Goal: Task Accomplishment & Management: Manage account settings

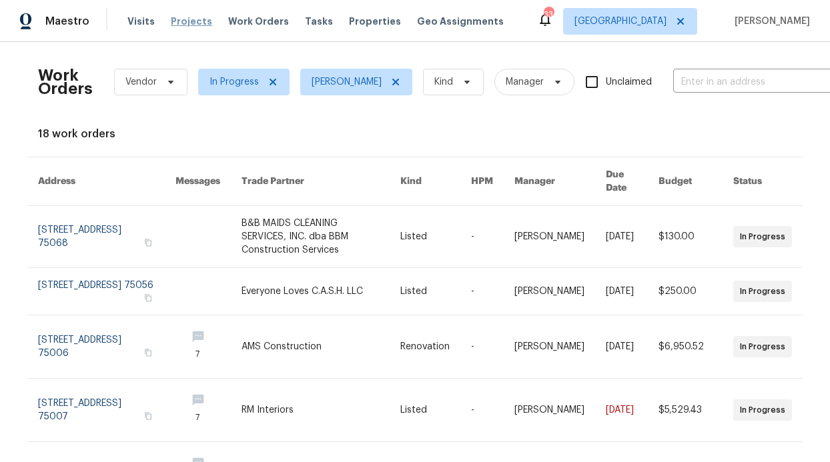
click at [191, 27] on span "Projects" at bounding box center [191, 21] width 41 height 13
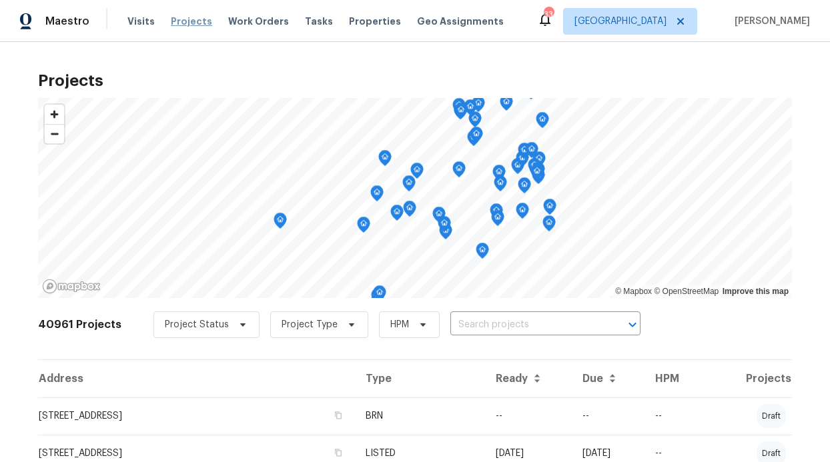
click at [183, 27] on span "Projects" at bounding box center [191, 21] width 41 height 13
click at [183, 21] on span "Projects" at bounding box center [191, 21] width 41 height 13
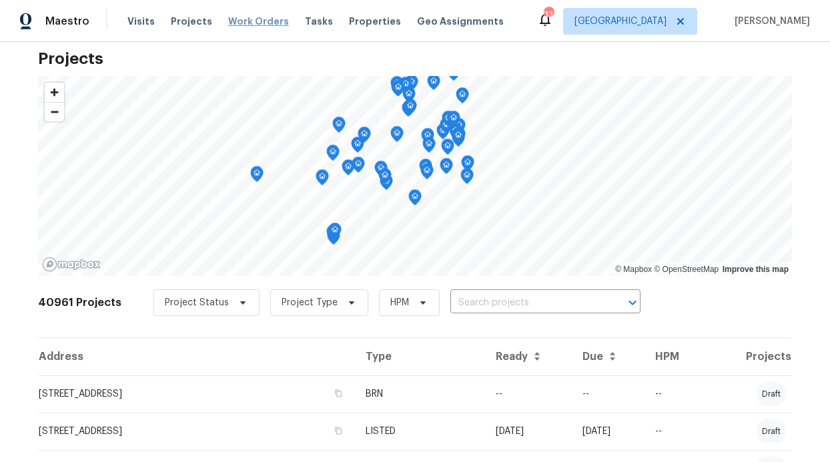
click at [228, 27] on span "Work Orders" at bounding box center [258, 21] width 61 height 13
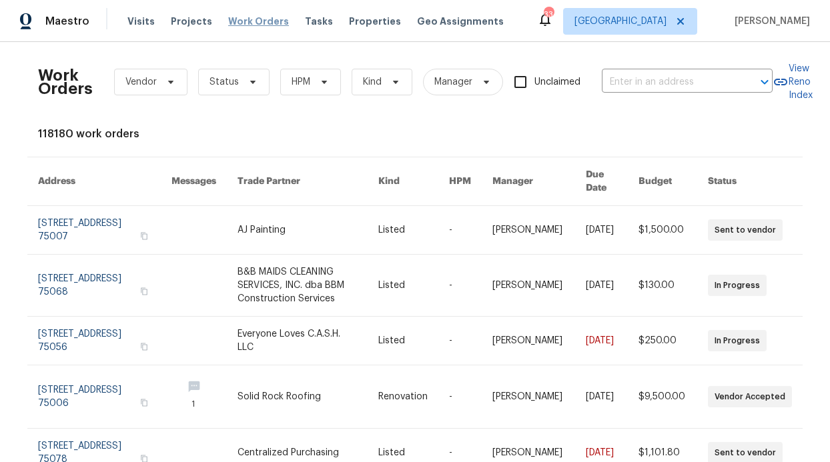
click at [237, 25] on span "Work Orders" at bounding box center [258, 21] width 61 height 13
click at [213, 87] on span "Status" at bounding box center [223, 81] width 29 height 13
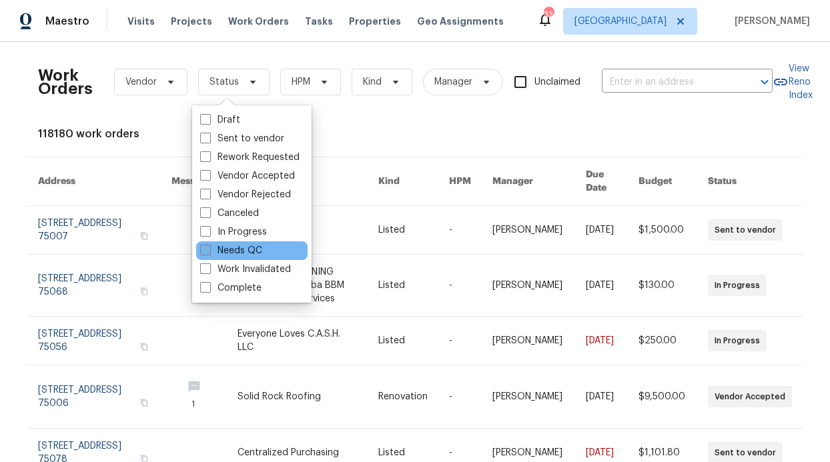
click at [237, 249] on label "Needs QC" at bounding box center [231, 250] width 62 height 13
click at [209, 249] on input "Needs QC" at bounding box center [204, 248] width 9 height 9
checkbox input "true"
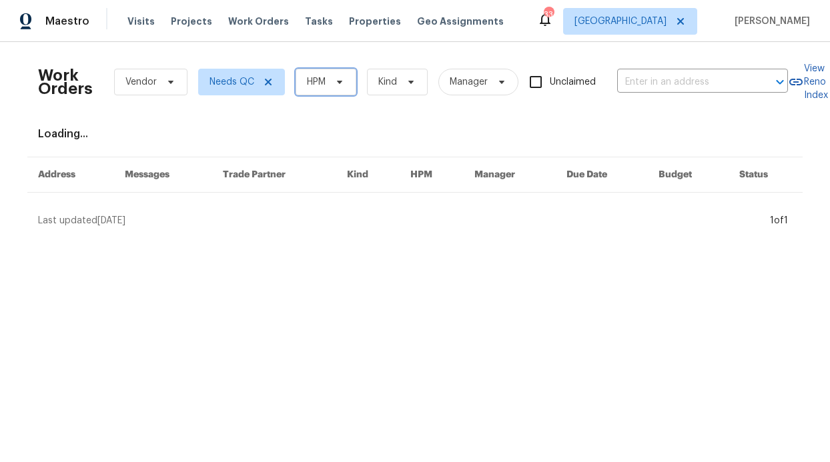
click at [311, 81] on span "HPM" at bounding box center [316, 81] width 19 height 13
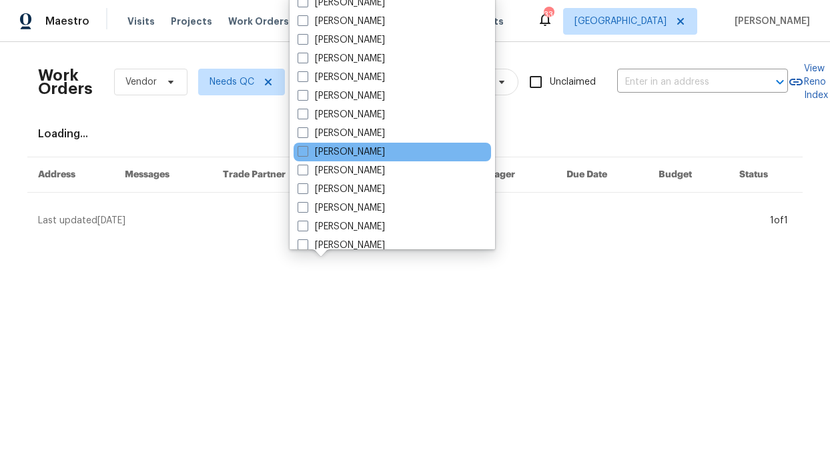
scroll to position [641, 0]
click at [329, 151] on label "[PERSON_NAME]" at bounding box center [340, 151] width 87 height 13
click at [306, 151] on input "[PERSON_NAME]" at bounding box center [301, 149] width 9 height 9
checkbox input "true"
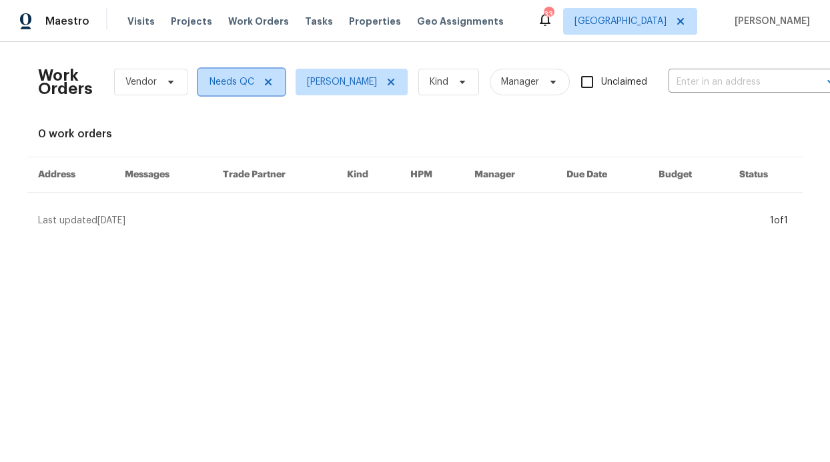
click at [265, 81] on icon at bounding box center [268, 82] width 7 height 7
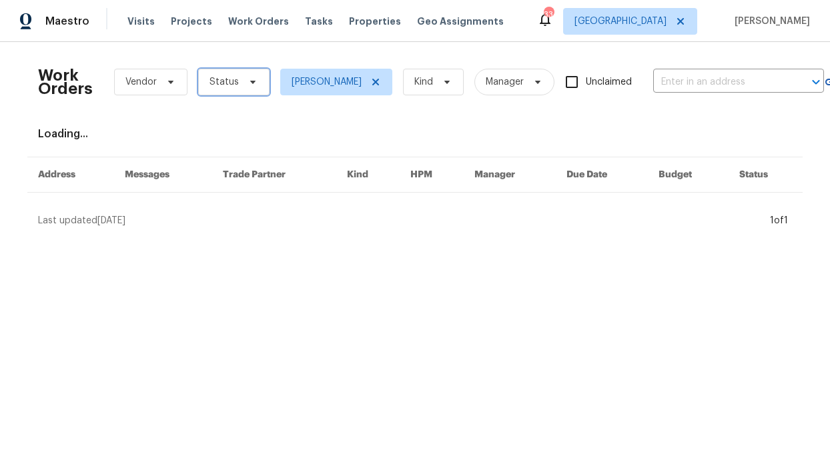
click at [251, 88] on span "Status" at bounding box center [233, 82] width 71 height 27
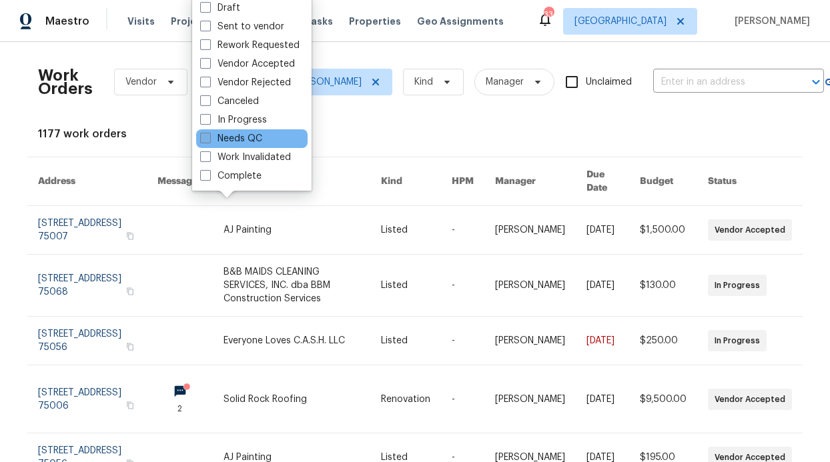
click at [240, 137] on label "Needs QC" at bounding box center [231, 138] width 62 height 13
click at [209, 137] on input "Needs QC" at bounding box center [204, 136] width 9 height 9
checkbox input "true"
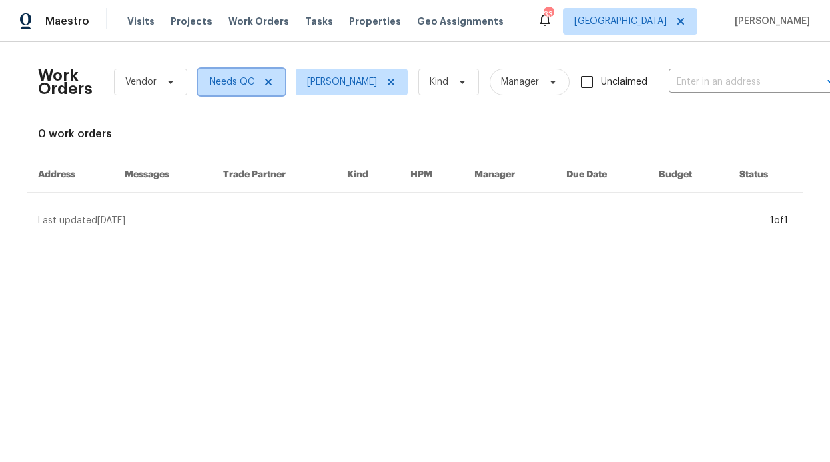
click at [265, 79] on icon at bounding box center [268, 82] width 7 height 7
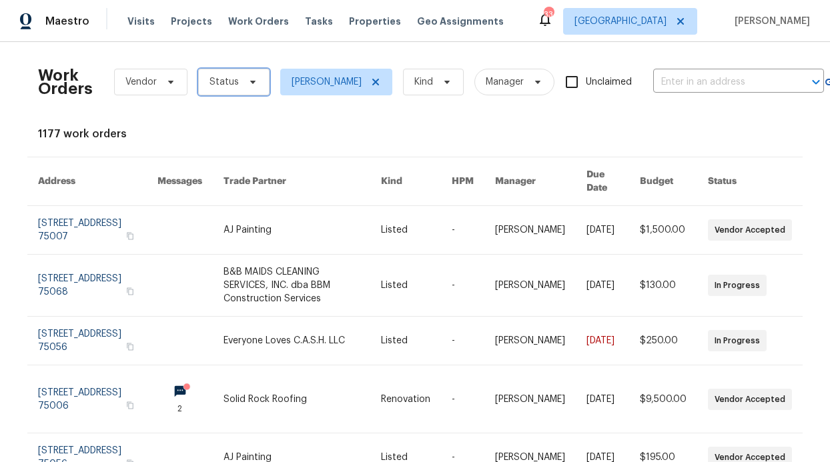
click at [249, 90] on span "Status" at bounding box center [233, 82] width 71 height 27
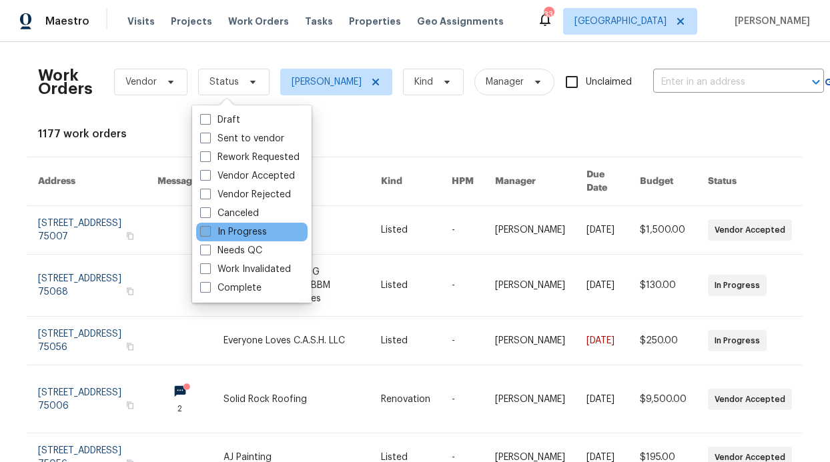
click at [240, 226] on label "In Progress" at bounding box center [233, 231] width 67 height 13
click at [209, 226] on input "In Progress" at bounding box center [204, 229] width 9 height 9
checkbox input "true"
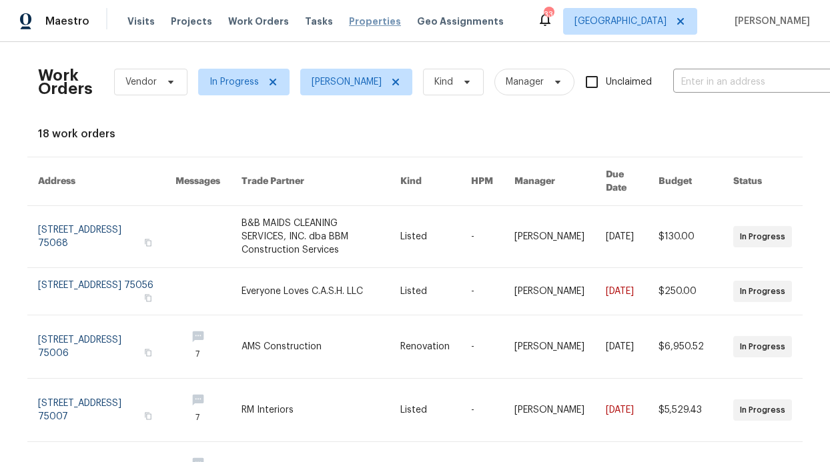
click at [349, 26] on span "Properties" at bounding box center [375, 21] width 52 height 13
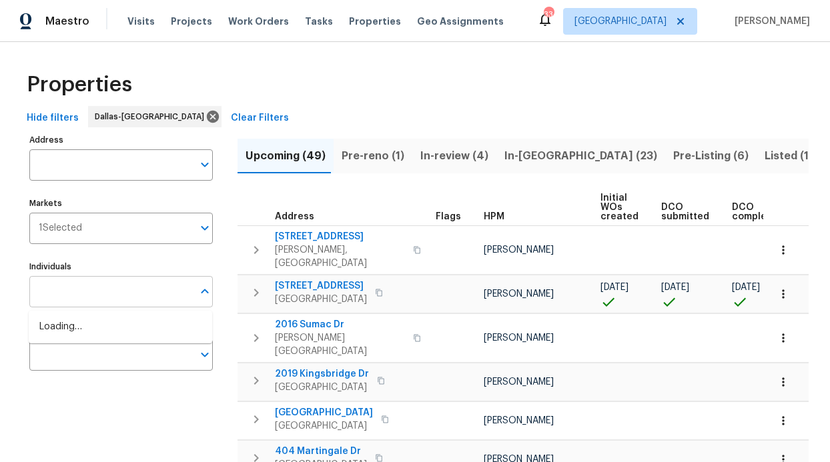
click at [89, 287] on input "text" at bounding box center [110, 291] width 163 height 31
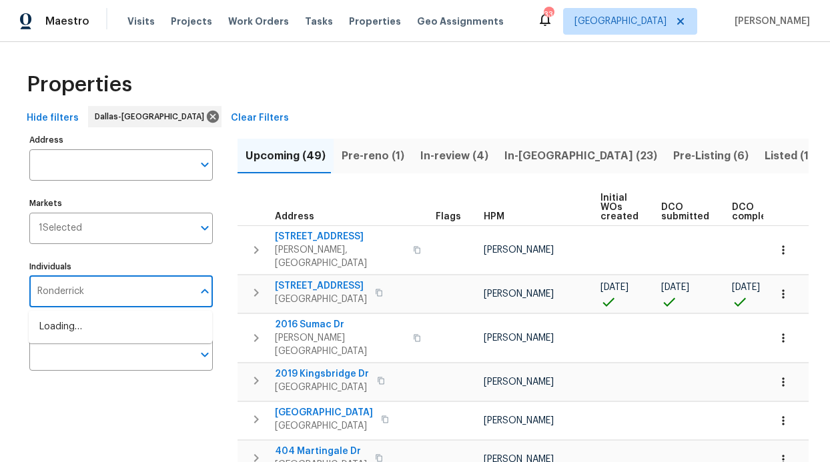
type input "Ronderrick"
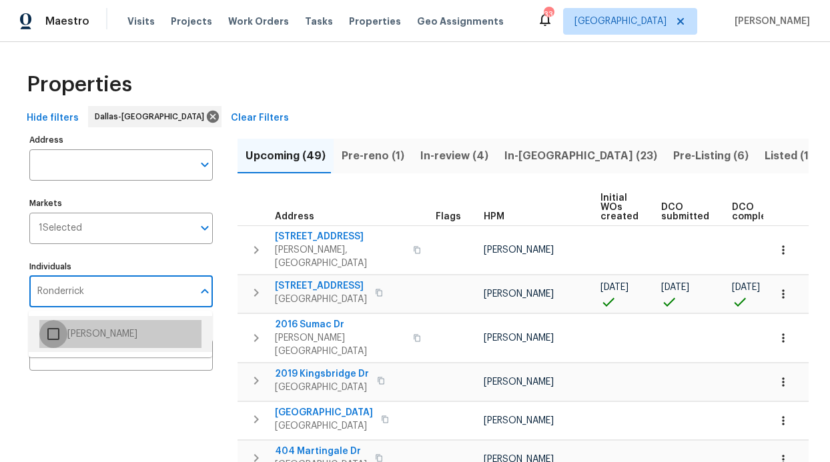
click at [65, 329] on input "checkbox" at bounding box center [53, 334] width 28 height 28
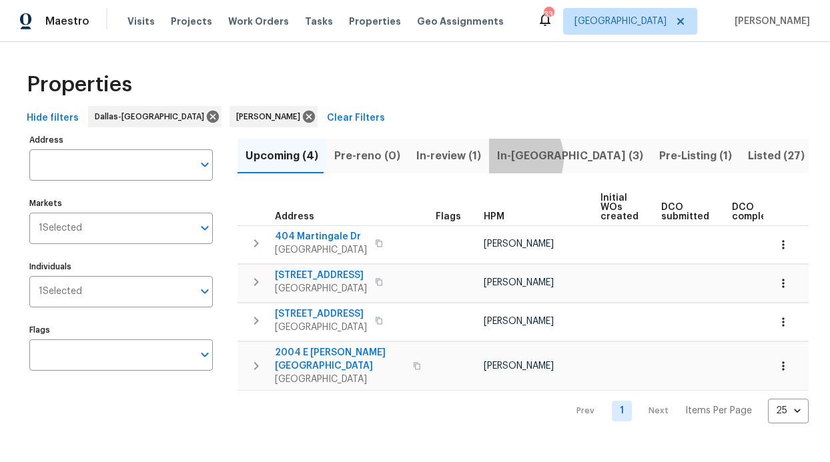
click at [499, 158] on span "In-reno (3)" at bounding box center [570, 156] width 146 height 19
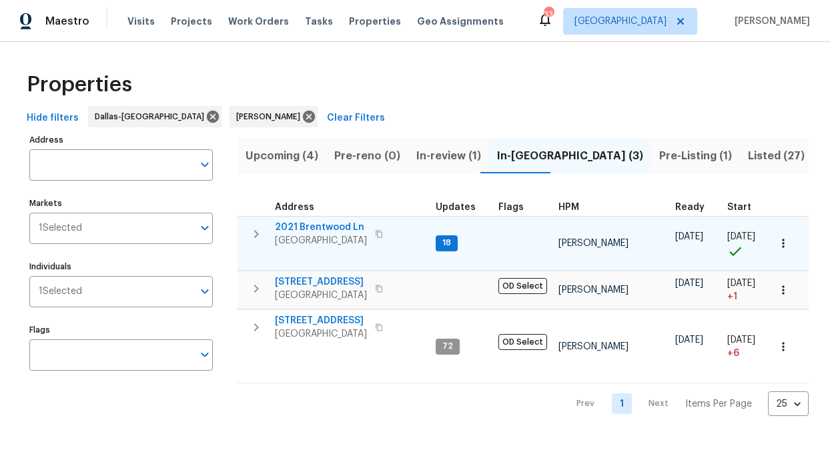
click at [442, 239] on span "18" at bounding box center [446, 242] width 19 height 11
click at [440, 243] on span "18" at bounding box center [446, 242] width 19 height 11
click at [444, 251] on div "18" at bounding box center [446, 243] width 22 height 16
click at [406, 237] on div "2021 Brentwood Ln Carrollton, TX 75006" at bounding box center [350, 234] width 150 height 27
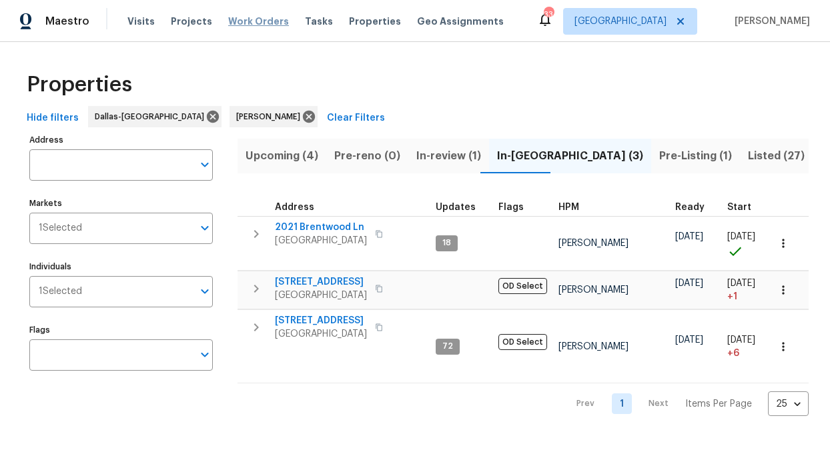
click at [245, 24] on span "Work Orders" at bounding box center [258, 21] width 61 height 13
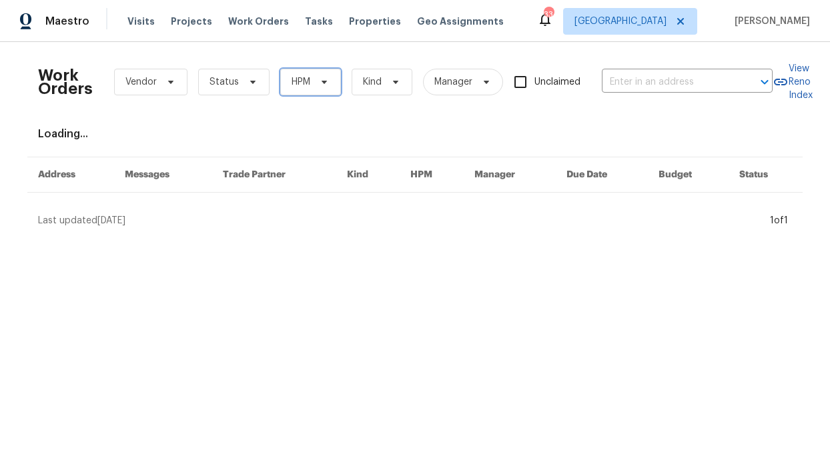
click at [315, 85] on span at bounding box center [322, 82] width 15 height 11
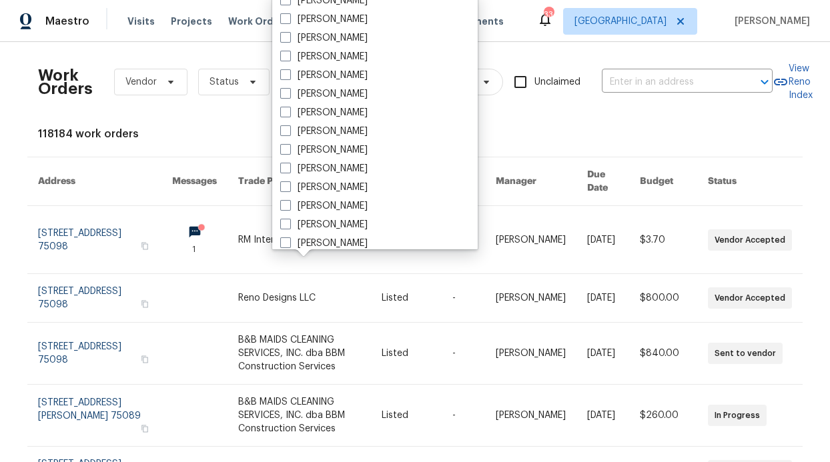
scroll to position [744, 0]
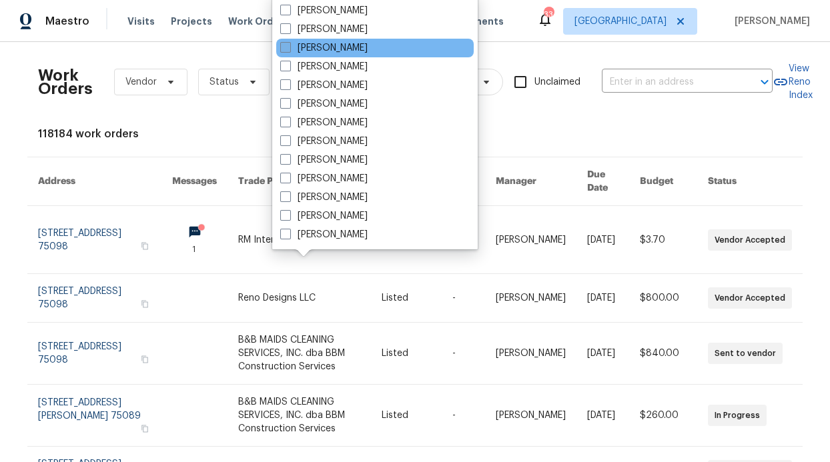
click at [367, 48] on label "[PERSON_NAME]" at bounding box center [323, 47] width 87 height 13
click at [289, 48] on input "[PERSON_NAME]" at bounding box center [284, 45] width 9 height 9
checkbox input "true"
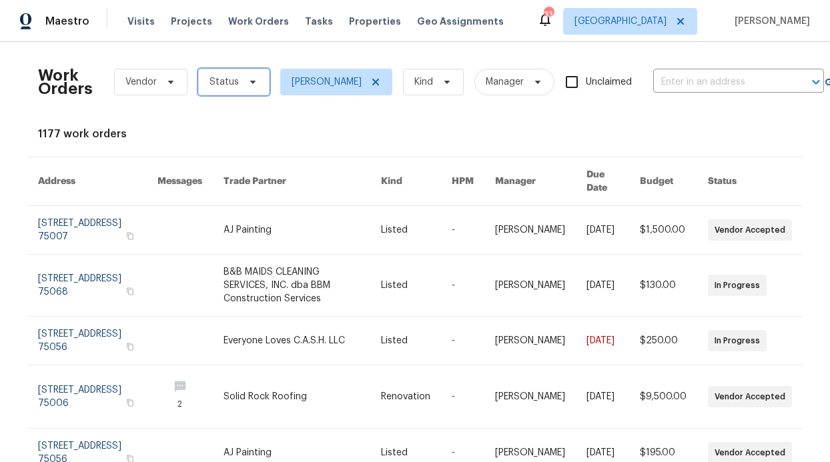
click at [234, 82] on span "Status" at bounding box center [233, 82] width 71 height 27
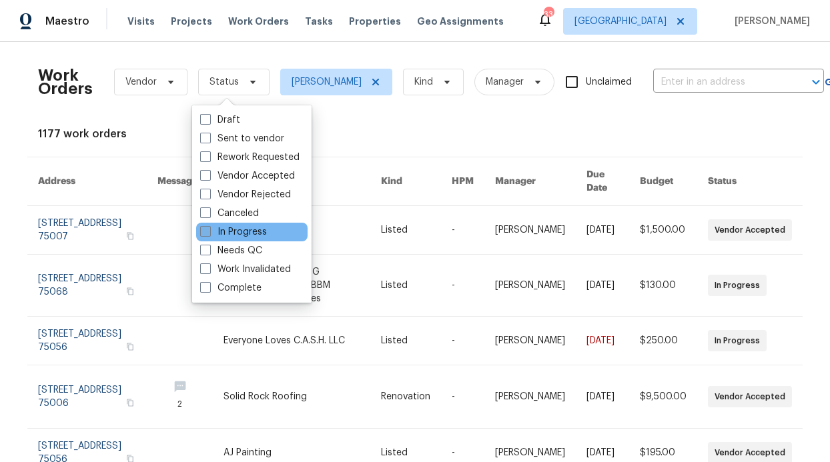
click at [245, 229] on label "In Progress" at bounding box center [233, 231] width 67 height 13
click at [209, 229] on input "In Progress" at bounding box center [204, 229] width 9 height 9
checkbox input "true"
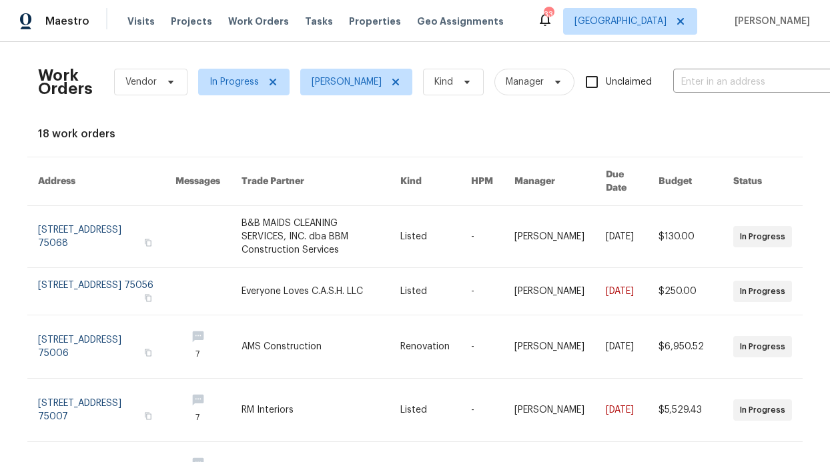
click at [143, 28] on div "Visits Projects Work Orders Tasks Properties Geo Assignments" at bounding box center [323, 21] width 392 height 27
click at [141, 23] on span "Visits" at bounding box center [140, 21] width 27 height 13
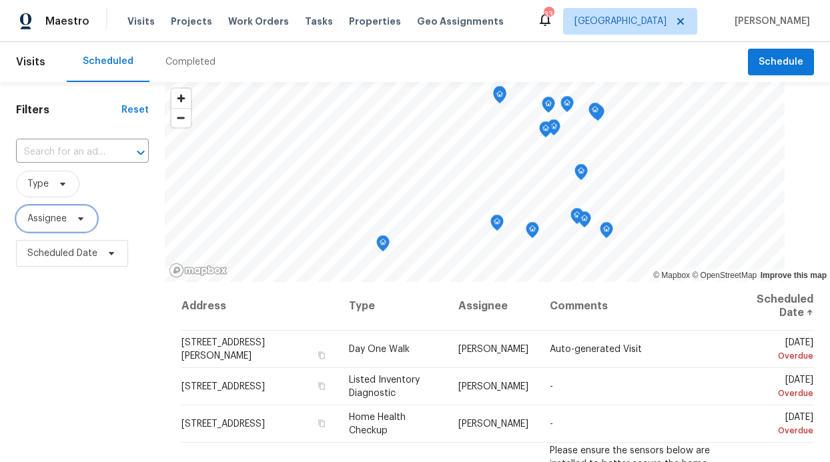
click at [41, 225] on span "Assignee" at bounding box center [46, 218] width 39 height 13
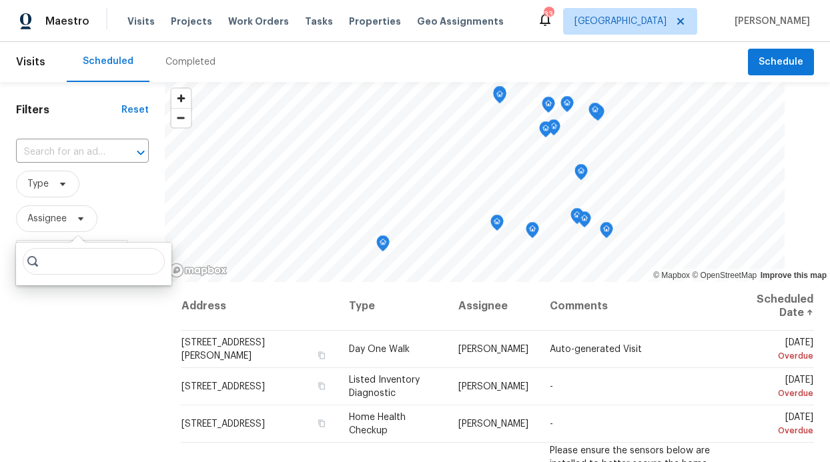
click at [49, 271] on input "search" at bounding box center [94, 261] width 142 height 27
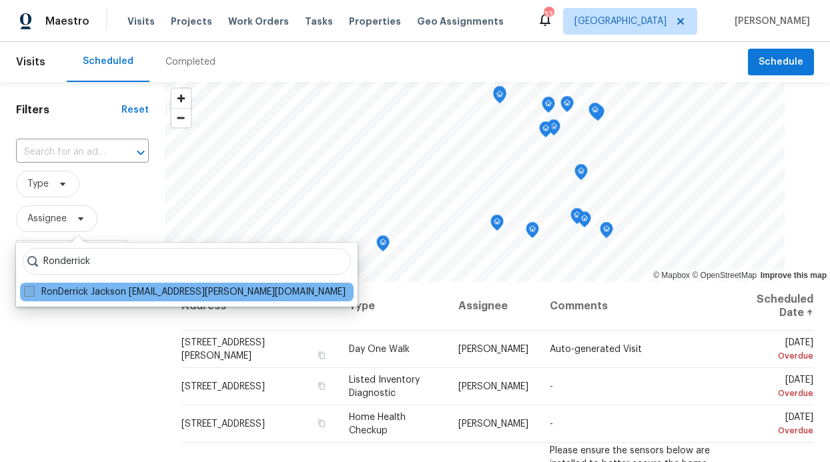
type input "Ronderrick"
click at [79, 292] on label "RonDerrick Jackson ron.jackson@opendoor.com" at bounding box center [184, 291] width 321 height 13
click at [33, 292] on input "RonDerrick Jackson ron.jackson@opendoor.com" at bounding box center [28, 289] width 9 height 9
checkbox input "true"
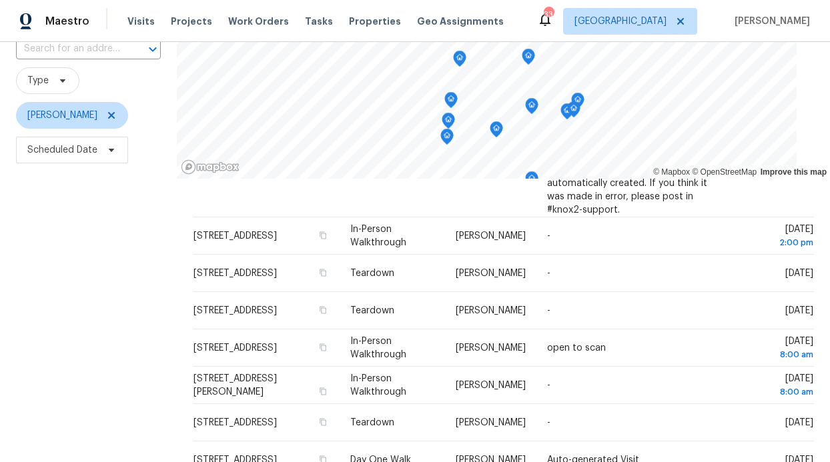
scroll to position [103, 0]
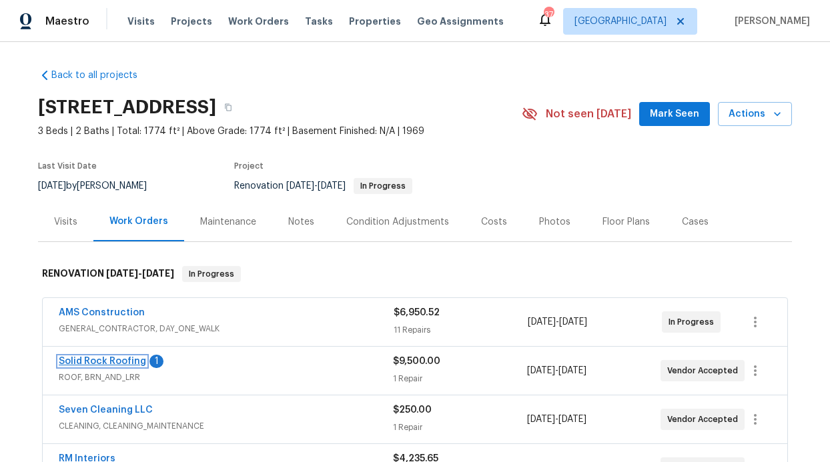
click at [97, 363] on link "Solid Rock Roofing" at bounding box center [102, 361] width 87 height 9
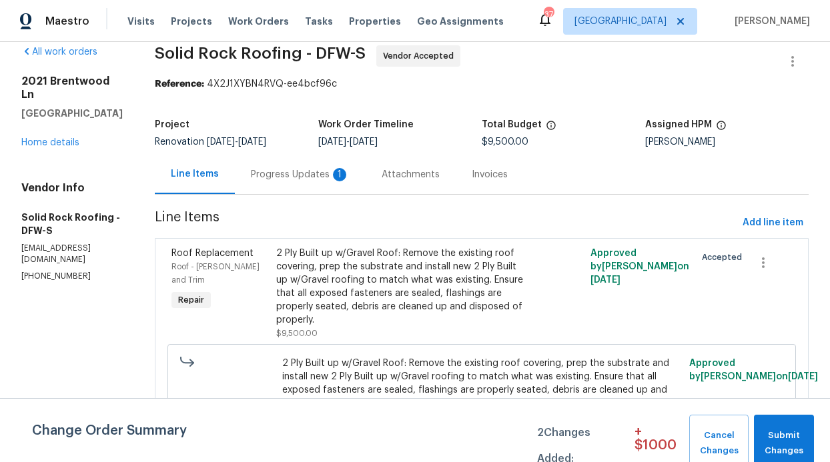
click at [324, 178] on div "Progress Updates 1" at bounding box center [300, 174] width 99 height 13
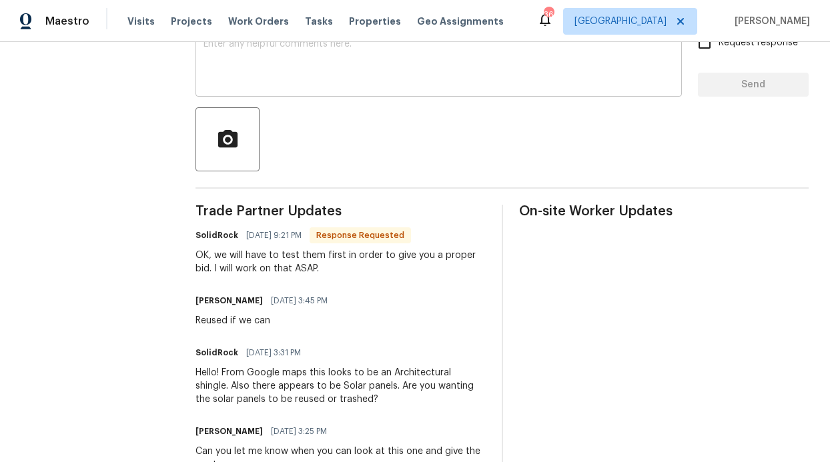
scroll to position [69, 0]
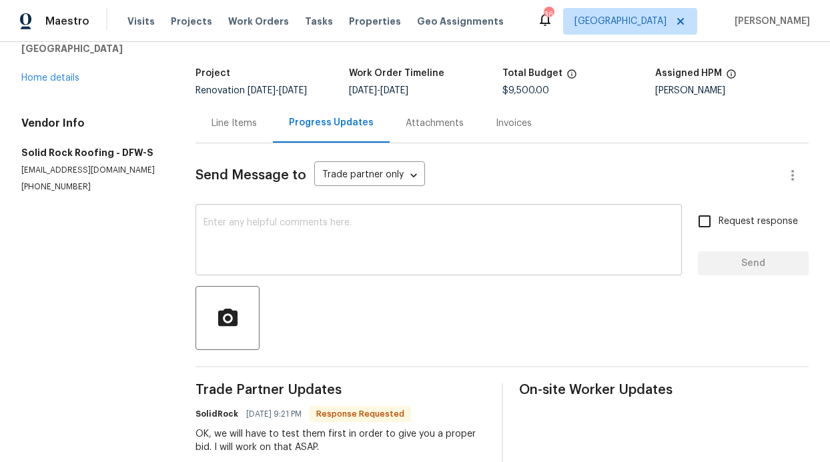
click at [283, 217] on div "x ​" at bounding box center [438, 241] width 486 height 68
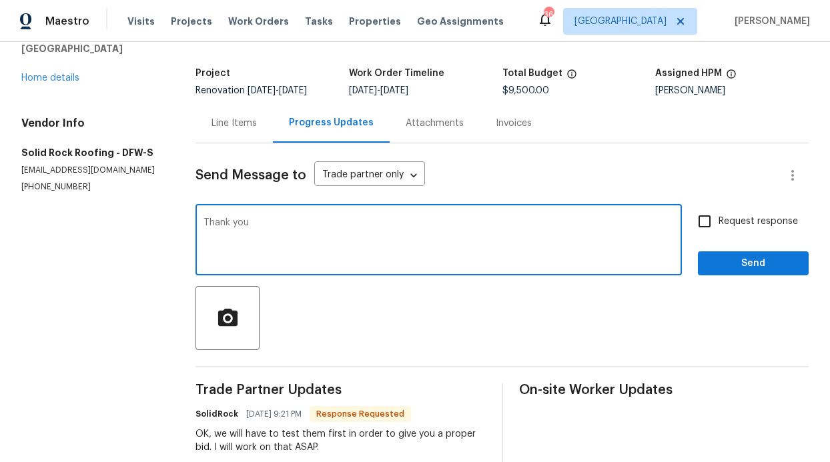
type textarea "Thank you"
click at [739, 270] on span "Send" at bounding box center [752, 263] width 89 height 17
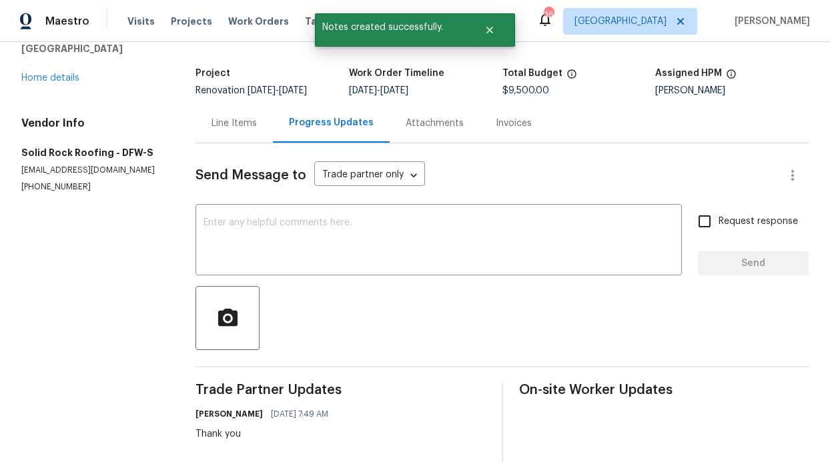
scroll to position [0, 0]
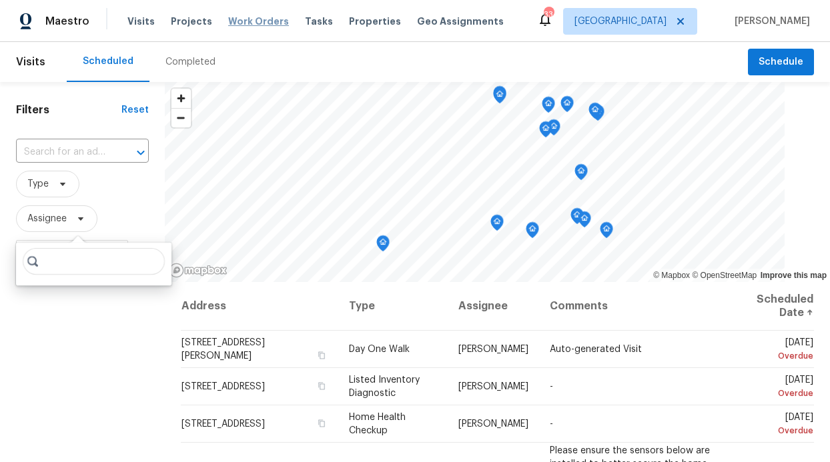
click at [271, 19] on span "Work Orders" at bounding box center [258, 21] width 61 height 13
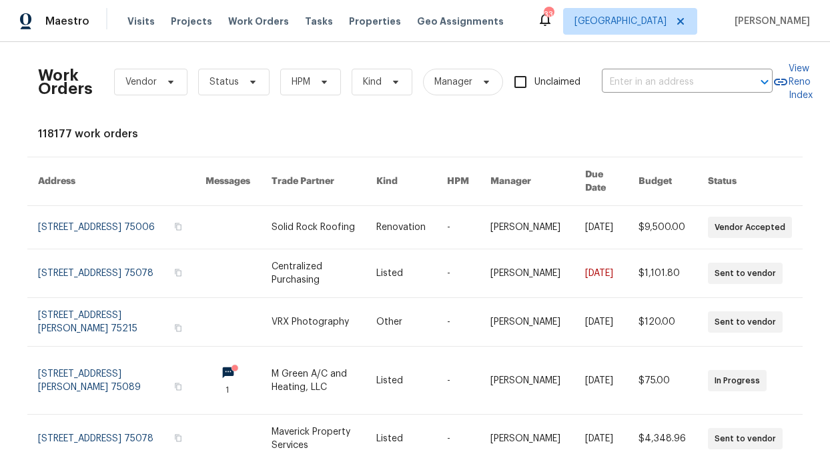
click at [291, 100] on div "Work Orders Vendor Status HPM Kind Manager Unclaimed ​" at bounding box center [405, 82] width 734 height 59
drag, startPoint x: 302, startPoint y: 74, endPoint x: 301, endPoint y: 89, distance: 14.7
click at [302, 75] on span "HPM" at bounding box center [310, 82] width 61 height 27
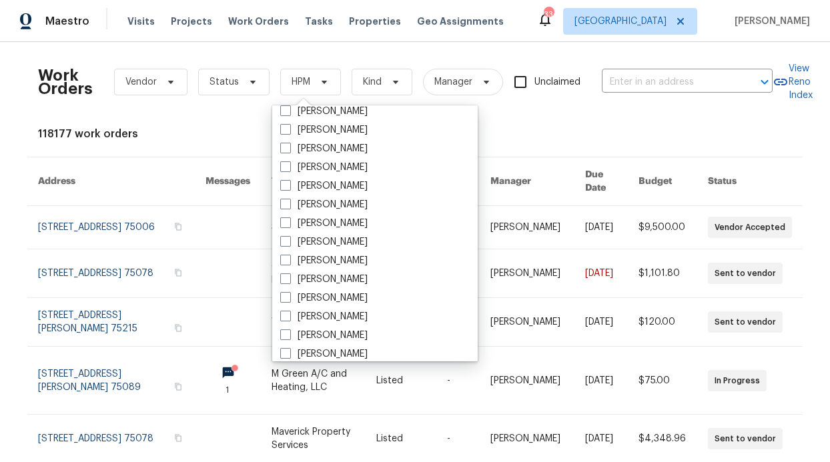
scroll to position [744, 0]
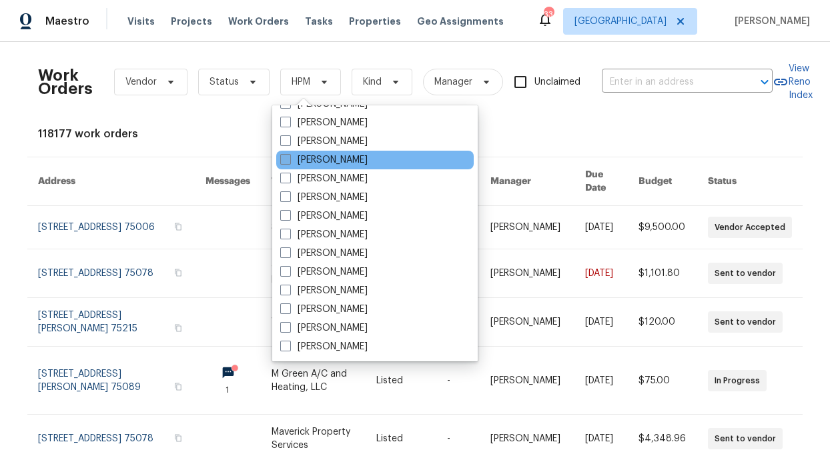
click at [329, 165] on label "[PERSON_NAME]" at bounding box center [323, 159] width 87 height 13
click at [289, 162] on input "[PERSON_NAME]" at bounding box center [284, 157] width 9 height 9
checkbox input "true"
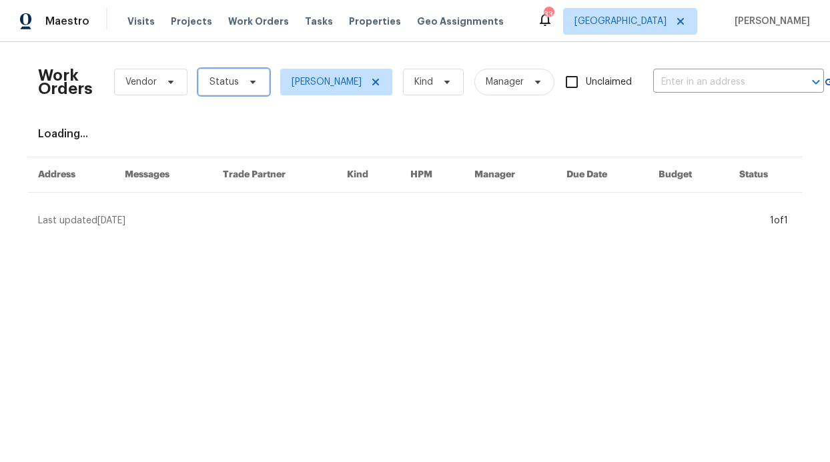
click at [222, 82] on span "Status" at bounding box center [223, 81] width 29 height 13
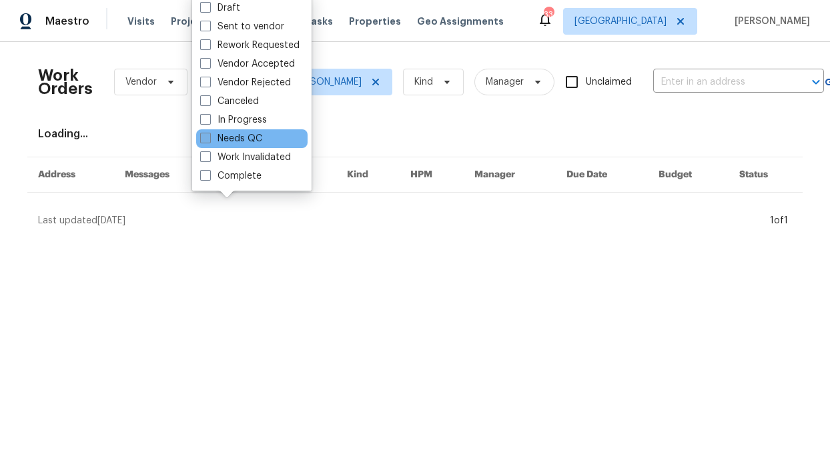
click at [243, 144] on label "Needs QC" at bounding box center [231, 138] width 62 height 13
click at [209, 141] on input "Needs QC" at bounding box center [204, 136] width 9 height 9
checkbox input "true"
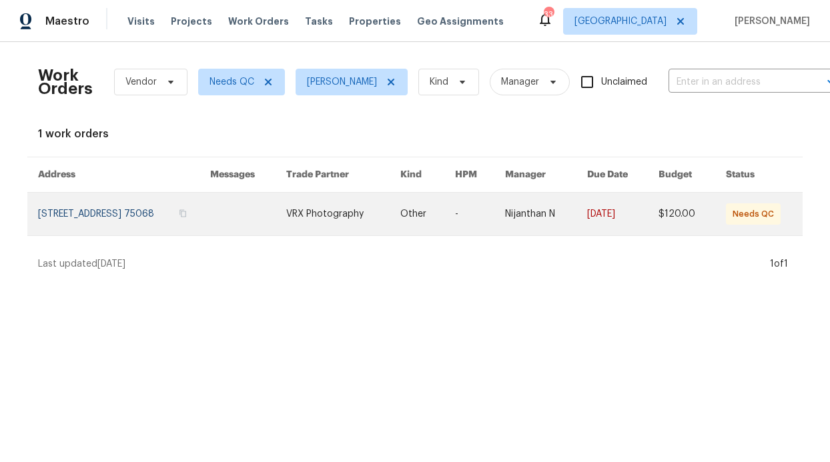
click at [210, 221] on link at bounding box center [124, 214] width 172 height 43
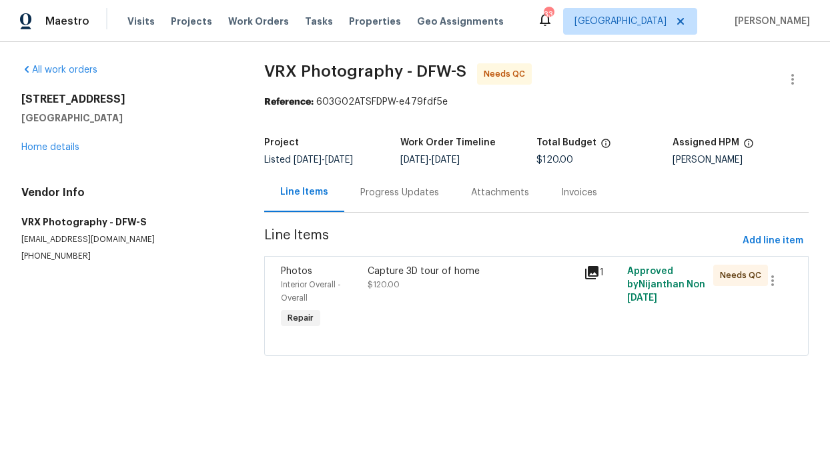
click at [440, 306] on div "Capture 3D tour of home $120.00" at bounding box center [471, 298] width 216 height 75
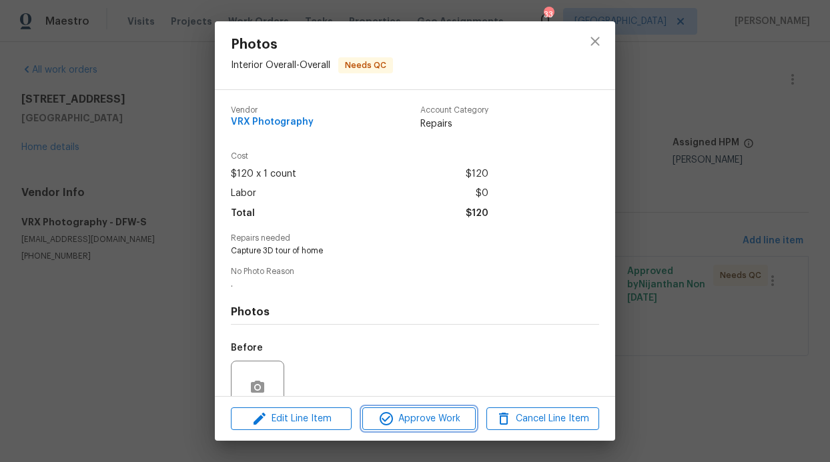
click at [421, 422] on span "Approve Work" at bounding box center [418, 419] width 105 height 17
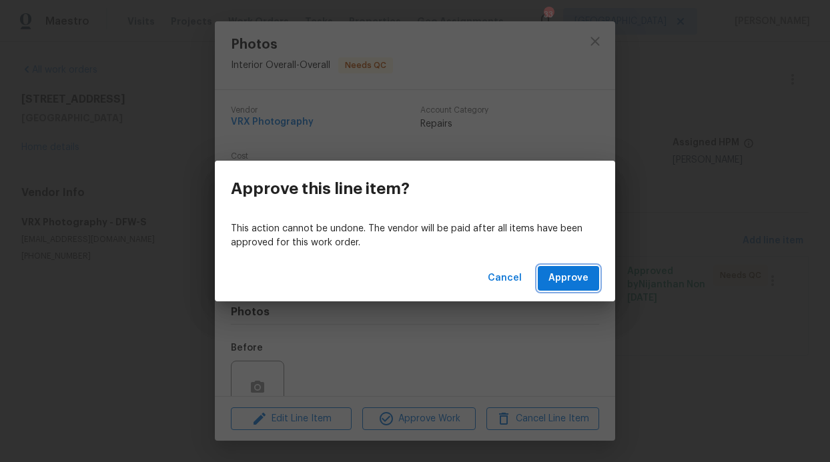
click at [566, 277] on span "Approve" at bounding box center [568, 278] width 40 height 17
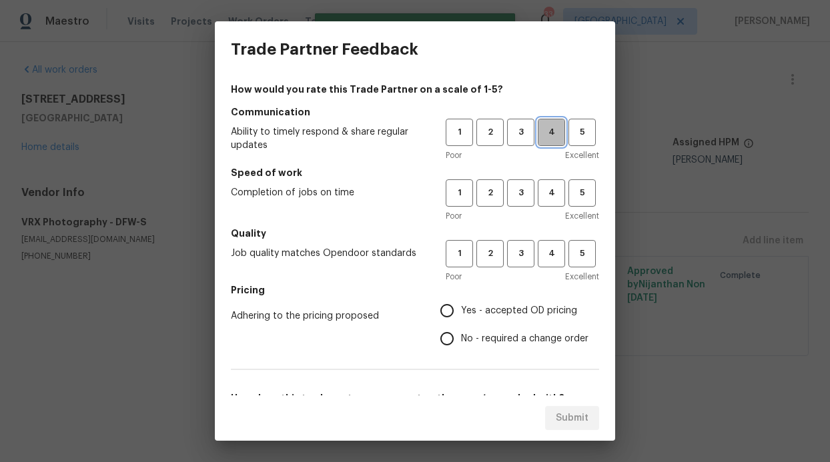
click at [545, 129] on span "4" at bounding box center [551, 132] width 25 height 15
click at [548, 175] on h5 "Speed of work" at bounding box center [415, 172] width 368 height 13
click at [546, 198] on span "4" at bounding box center [551, 192] width 25 height 15
click at [539, 270] on div "Poor Excellent" at bounding box center [521, 276] width 153 height 13
click at [543, 260] on span "4" at bounding box center [551, 253] width 25 height 15
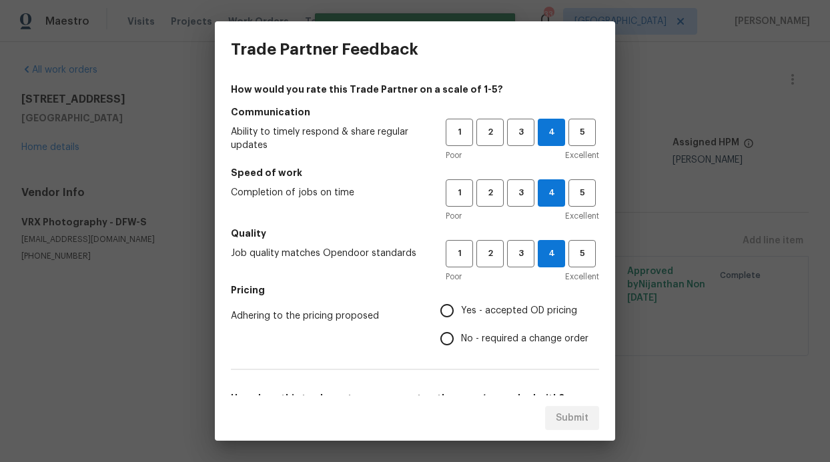
click at [509, 307] on span "Yes - accepted OD pricing" at bounding box center [519, 311] width 116 height 14
click at [461, 307] on input "Yes - accepted OD pricing" at bounding box center [447, 311] width 28 height 28
radio input "true"
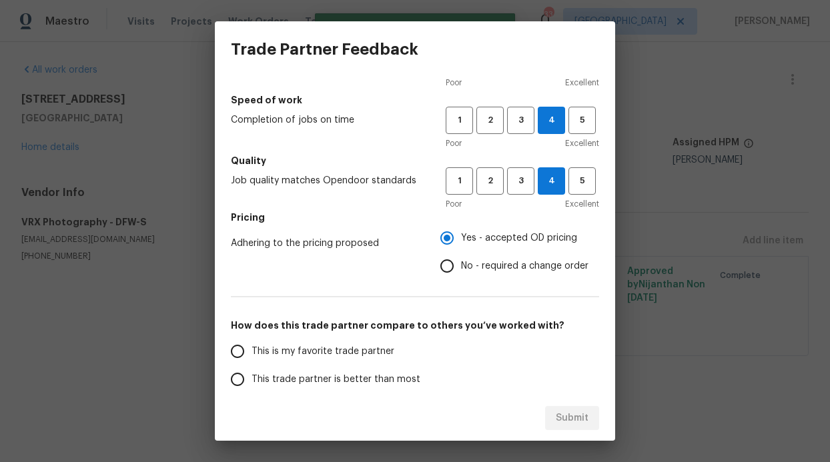
scroll to position [215, 0]
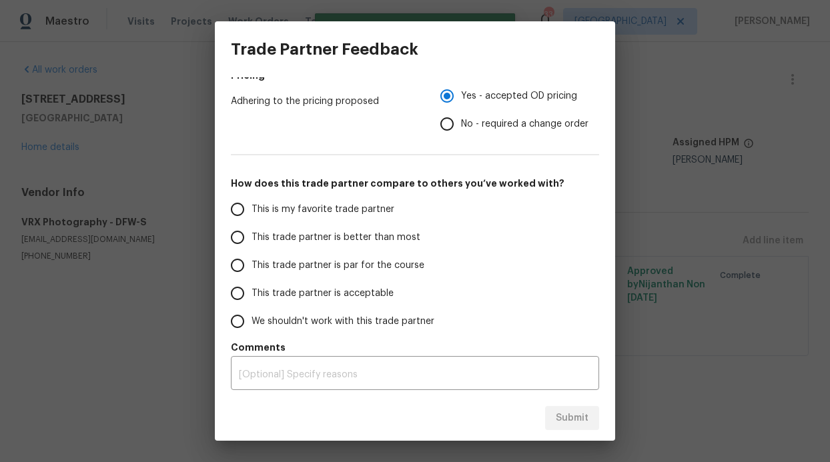
drag, startPoint x: 370, startPoint y: 235, endPoint x: 374, endPoint y: 242, distance: 7.8
click at [370, 235] on span "This trade partner is better than most" at bounding box center [335, 238] width 169 height 14
click at [251, 235] on input "This trade partner is better than most" at bounding box center [237, 237] width 28 height 28
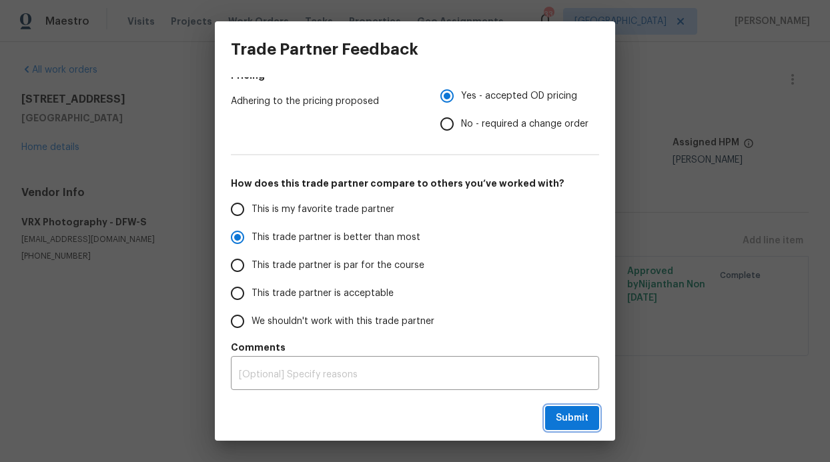
click at [583, 425] on span "Submit" at bounding box center [571, 418] width 33 height 17
radio input "true"
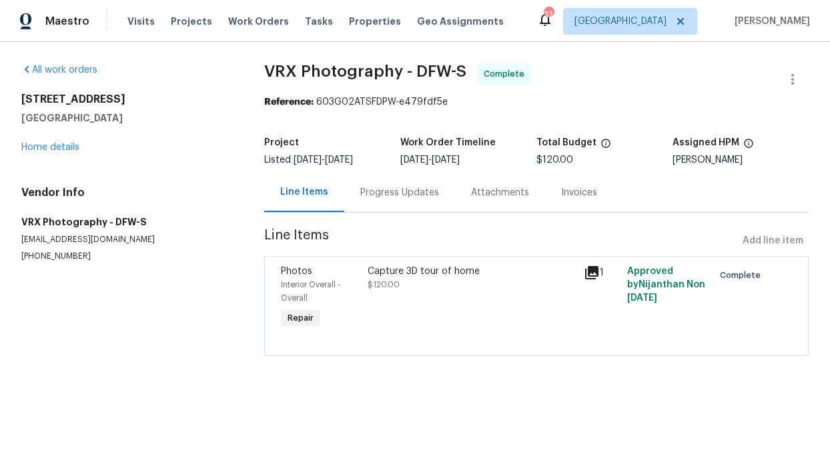
radio input "false"
